Goal: Task Accomplishment & Management: Manage account settings

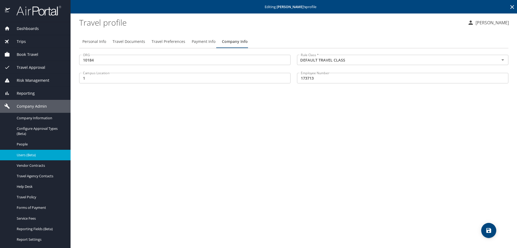
click at [207, 42] on span "Payment Info" at bounding box center [204, 41] width 24 height 7
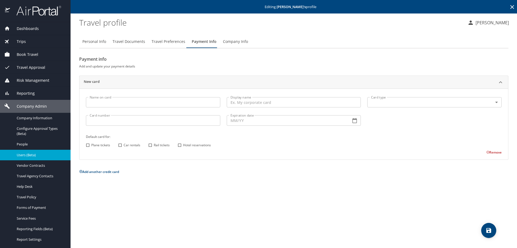
click at [166, 44] on span "Travel Preferences" at bounding box center [169, 41] width 34 height 7
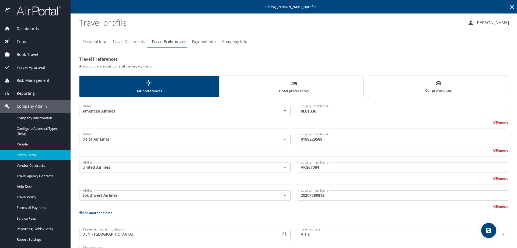
click at [128, 44] on span "Travel Documents" at bounding box center [129, 41] width 33 height 7
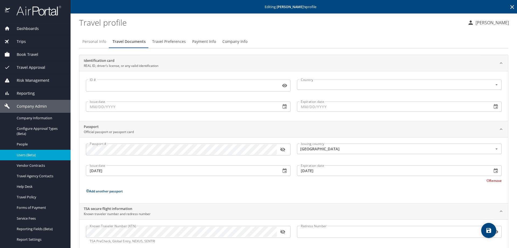
click at [95, 43] on span "Personal Info" at bounding box center [94, 41] width 24 height 7
select select "US"
select select "PK"
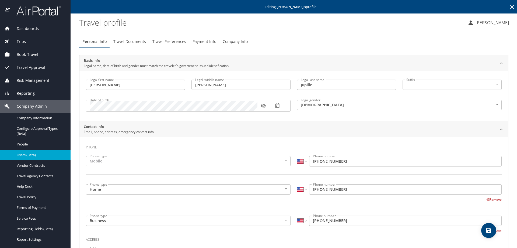
click at [45, 154] on span "Users (Beta)" at bounding box center [40, 154] width 47 height 5
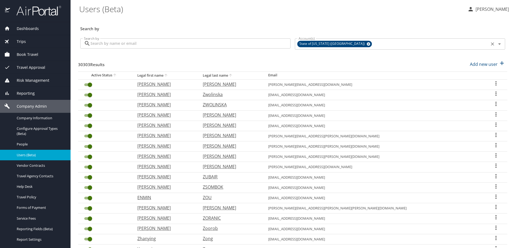
drag, startPoint x: 336, startPoint y: 43, endPoint x: 340, endPoint y: 44, distance: 4.0
click at [337, 42] on div "State of [US_STATE] ([GEOGRAPHIC_DATA])" at bounding box center [334, 44] width 75 height 6
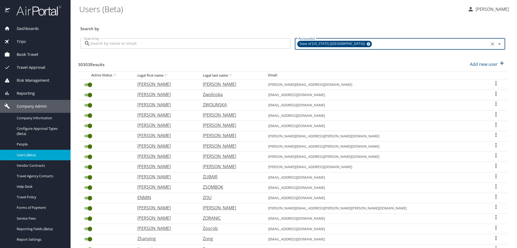
click at [340, 43] on div "State of [US_STATE] ([GEOGRAPHIC_DATA])" at bounding box center [334, 44] width 75 height 6
click at [367, 44] on icon at bounding box center [369, 44] width 4 height 4
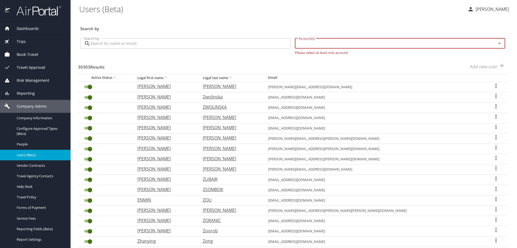
click at [334, 47] on input "Account(s)" at bounding box center [392, 43] width 191 height 7
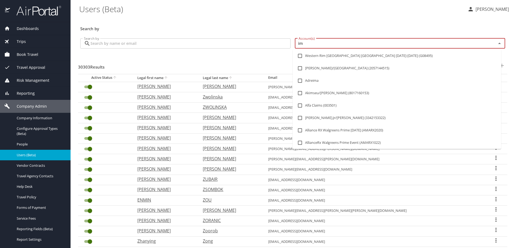
type input "i"
type input "university of col"
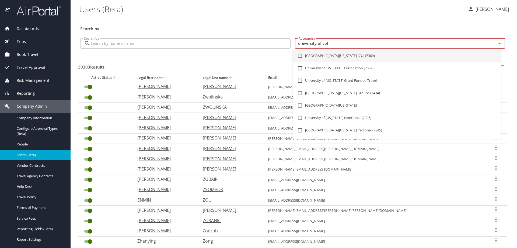
click at [330, 52] on li "[GEOGRAPHIC_DATA][US_STATE] (CU) (7309)" at bounding box center [397, 56] width 208 height 12
checkbox input "true"
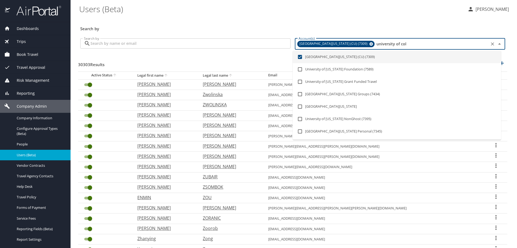
checkbox input "false"
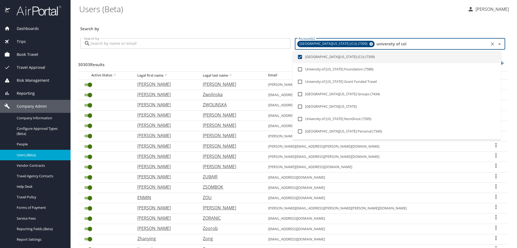
checkbox input "false"
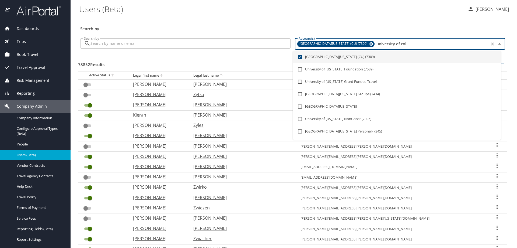
drag, startPoint x: 402, startPoint y: 47, endPoint x: 354, endPoint y: 44, distance: 47.8
click at [354, 44] on div "[GEOGRAPHIC_DATA][US_STATE] (CU) (7309) university of col Account(s)" at bounding box center [400, 43] width 210 height 11
checkbox input "false"
